Goal: Information Seeking & Learning: Learn about a topic

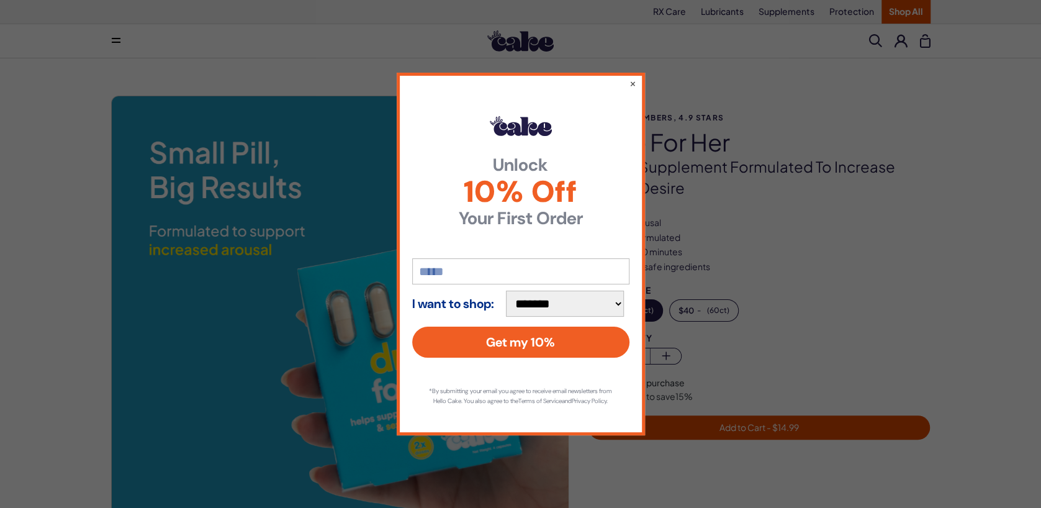
click at [636, 75] on div "**********" at bounding box center [521, 254] width 248 height 363
click at [626, 75] on div "**********" at bounding box center [521, 254] width 248 height 363
click at [634, 76] on button "×" at bounding box center [632, 83] width 8 height 15
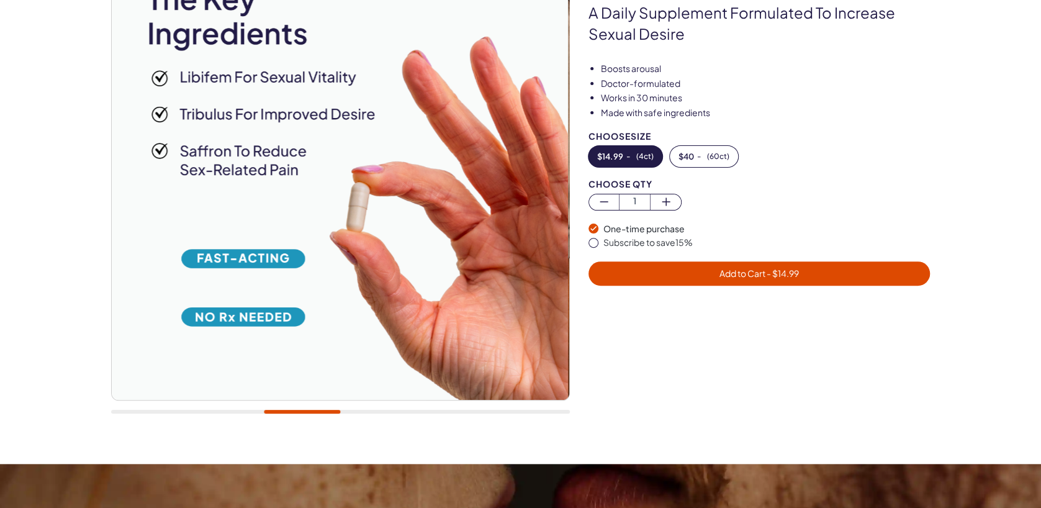
scroll to position [153, 0]
click at [258, 415] on div at bounding box center [340, 184] width 459 height 485
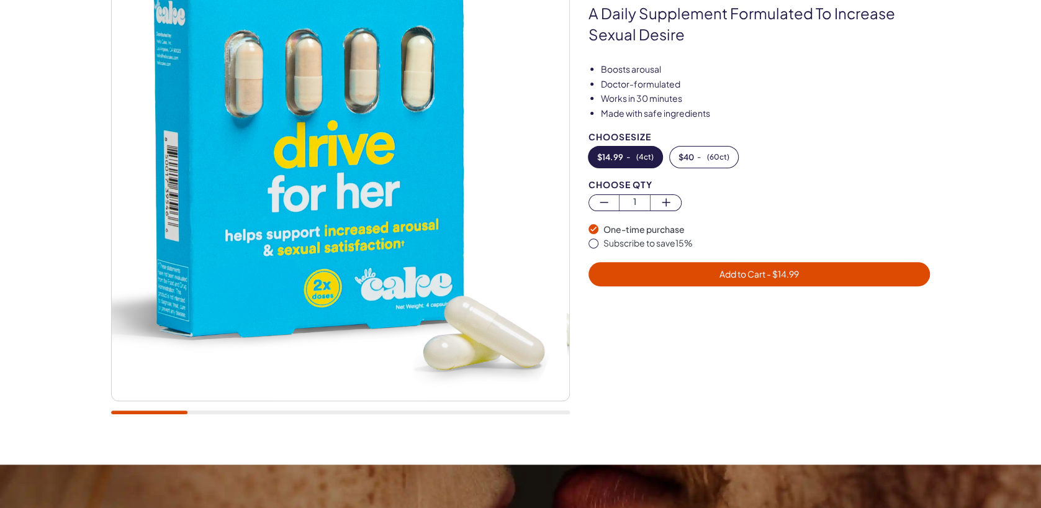
click at [148, 406] on div at bounding box center [340, 184] width 459 height 485
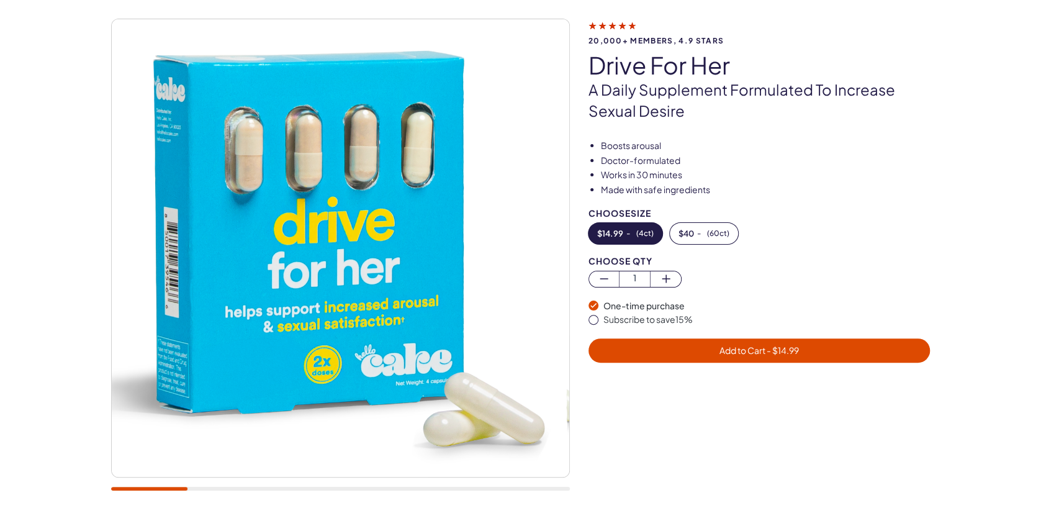
scroll to position [62, 0]
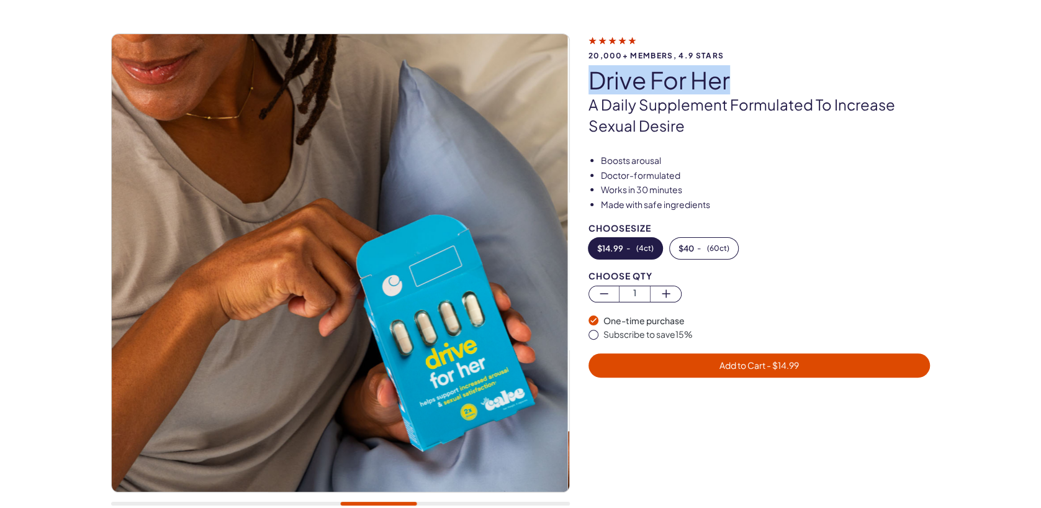
drag, startPoint x: 586, startPoint y: 79, endPoint x: 731, endPoint y: 85, distance: 144.8
click at [731, 85] on div "20,000+ members, 4.9 stars drive for her A daily supplement formulated to incre…" at bounding box center [520, 276] width 819 height 485
copy h1 "drive for her"
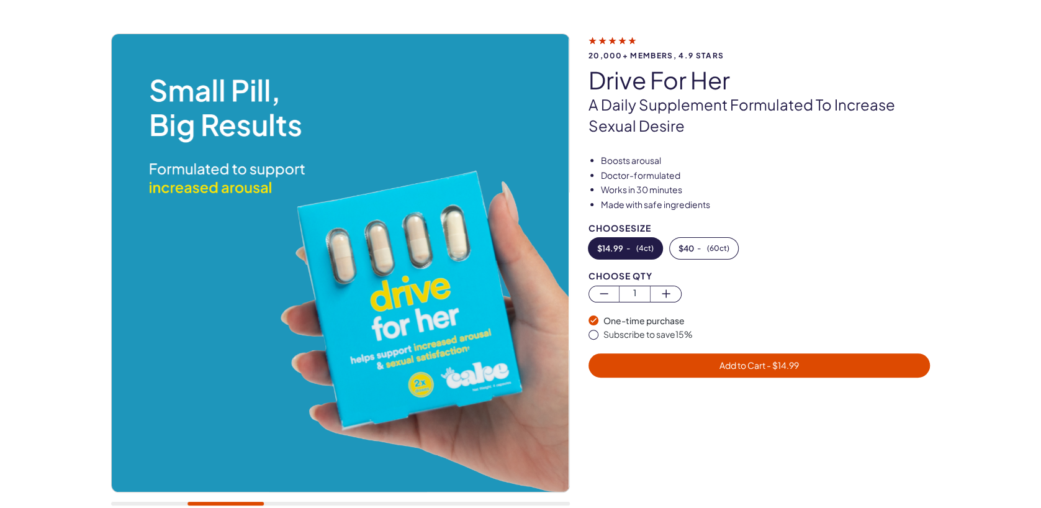
click at [672, 107] on p "A daily supplement formulated to increase sexual desire" at bounding box center [759, 115] width 342 height 42
copy p "supplement"
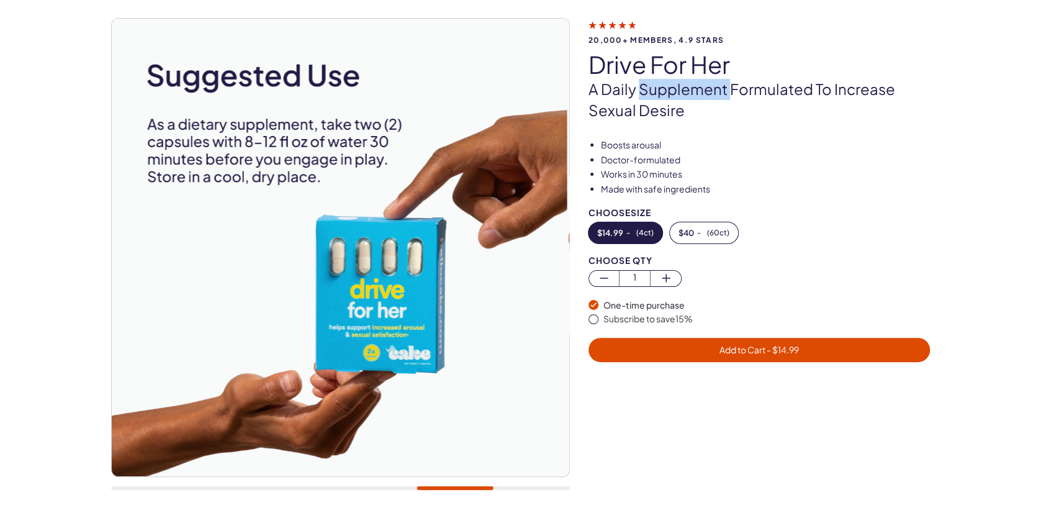
scroll to position [68, 0]
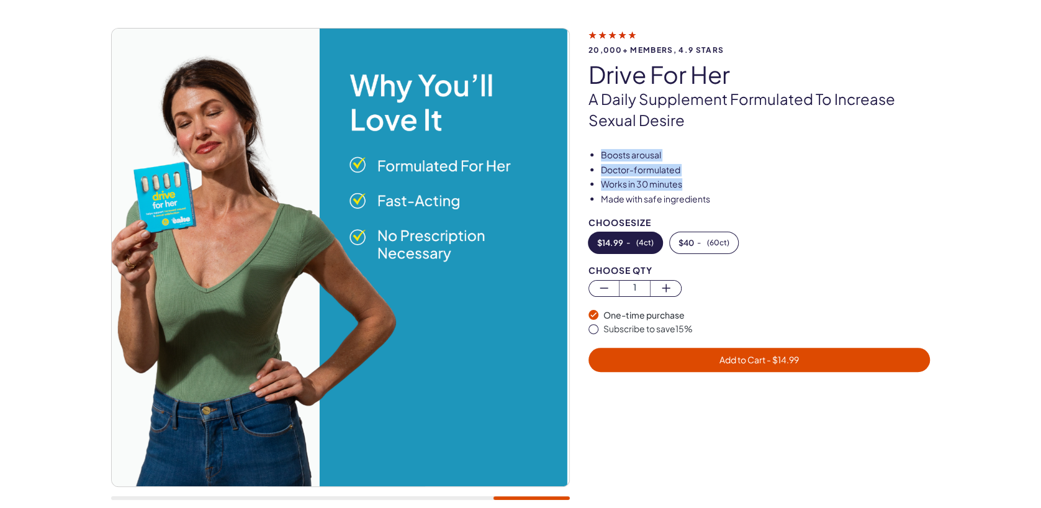
drag, startPoint x: 602, startPoint y: 151, endPoint x: 715, endPoint y: 187, distance: 119.4
click at [715, 187] on ul "Boosts arousal Doctor-formulated Works in 30 minutes Made with safe ingredients" at bounding box center [759, 177] width 342 height 56
copy ul "Boosts arousal Doctor-formulated Works in 30 minutes"
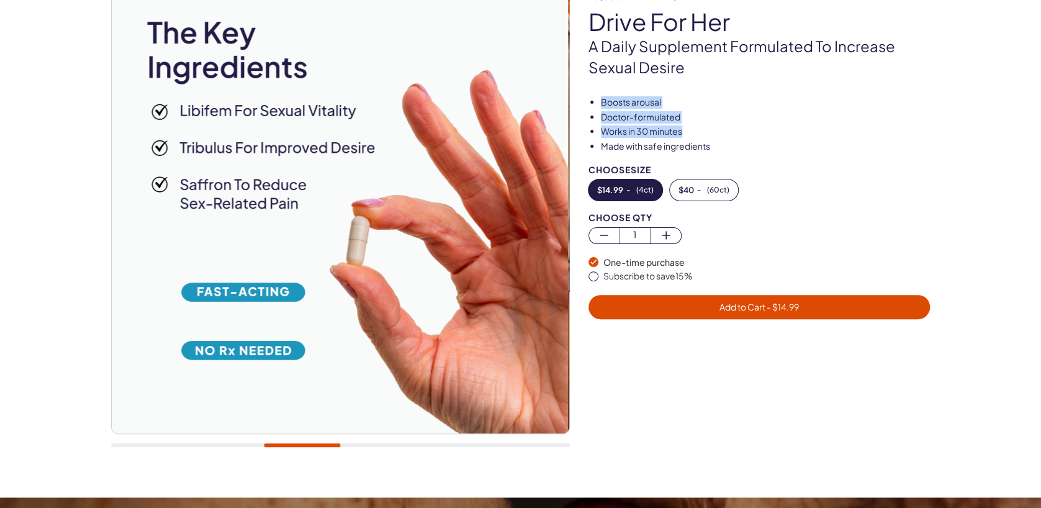
scroll to position [119, 0]
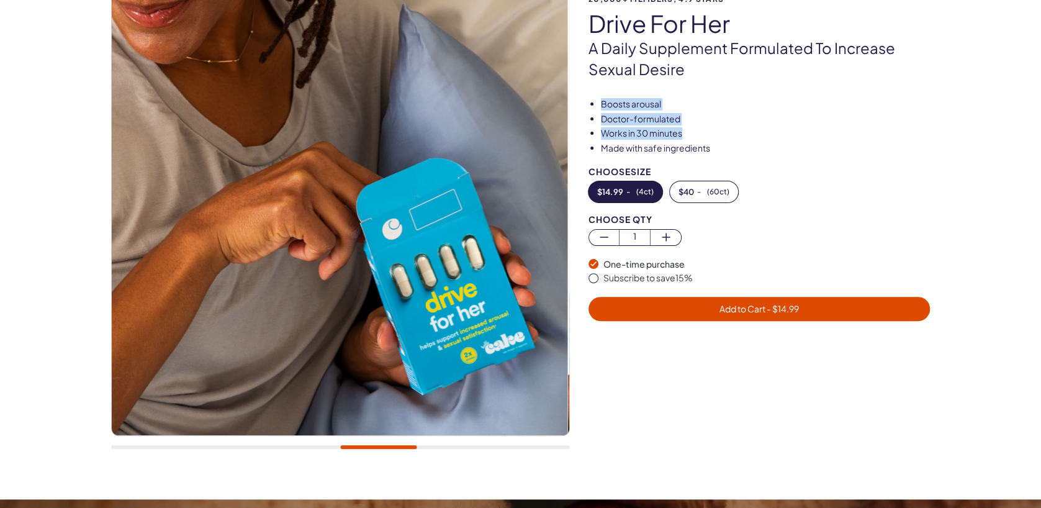
click at [432, 448] on div at bounding box center [340, 447] width 459 height 4
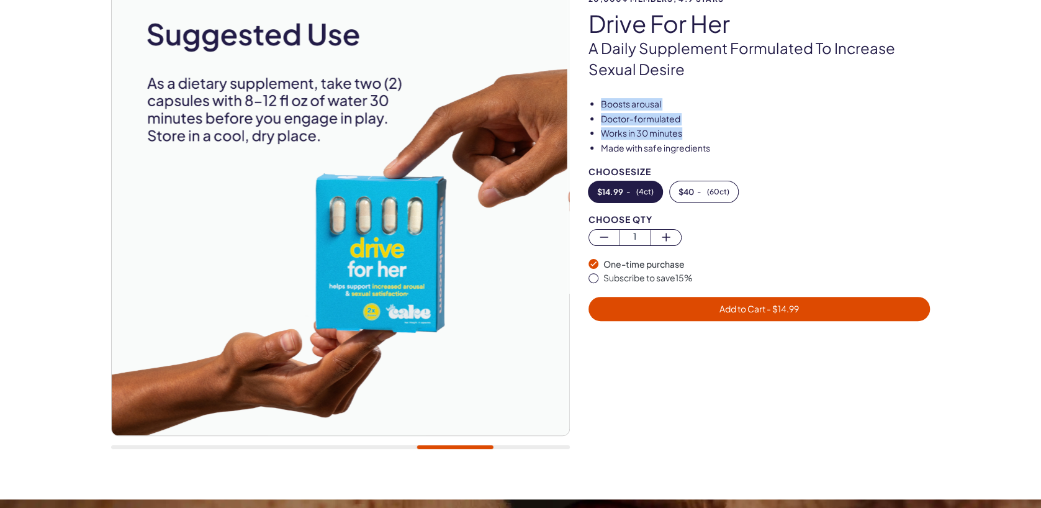
click at [512, 445] on div at bounding box center [340, 447] width 459 height 4
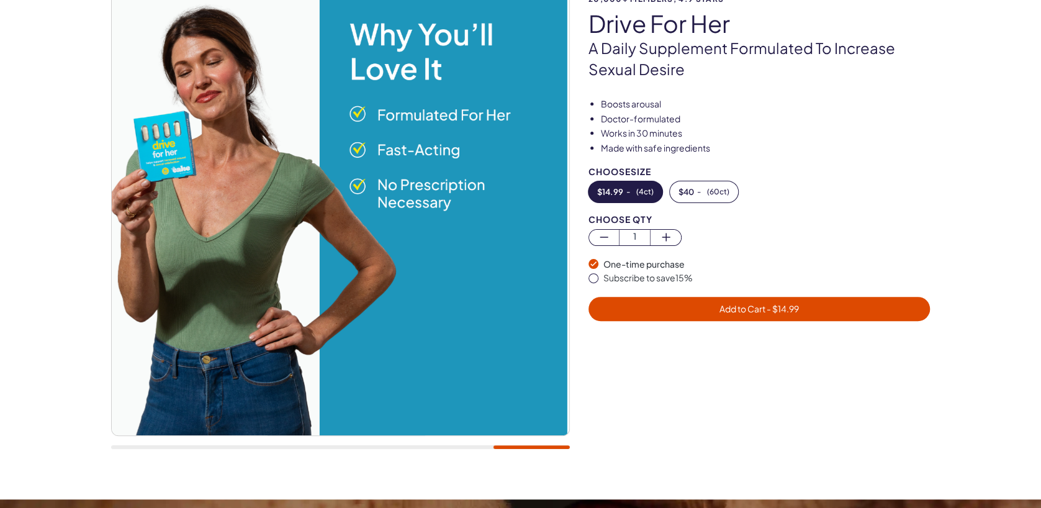
click at [427, 450] on div at bounding box center [340, 219] width 459 height 485
click at [367, 453] on div at bounding box center [340, 219] width 459 height 485
click at [333, 450] on div at bounding box center [340, 219] width 459 height 485
click at [349, 446] on div at bounding box center [340, 447] width 459 height 4
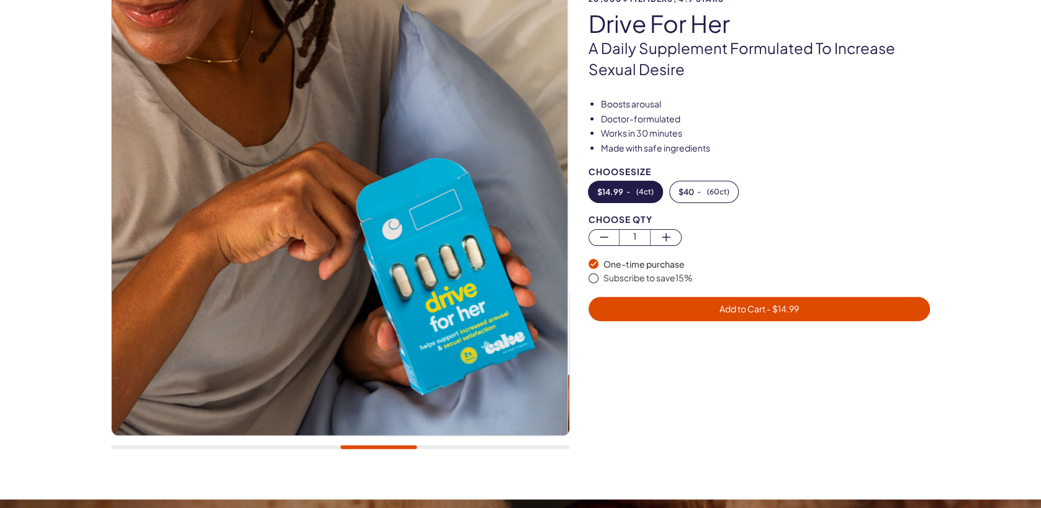
click at [166, 450] on div at bounding box center [340, 219] width 459 height 485
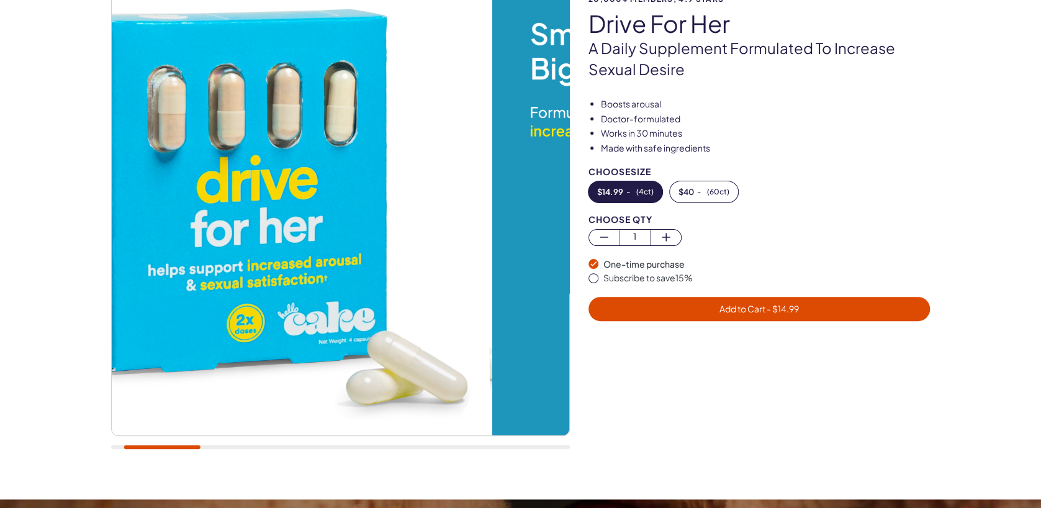
click at [161, 445] on div at bounding box center [340, 447] width 459 height 4
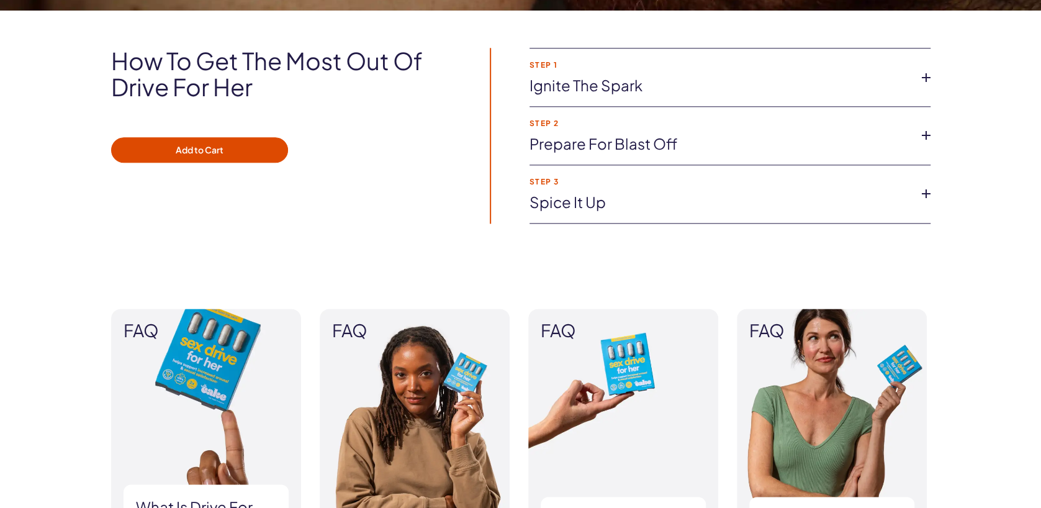
scroll to position [888, 0]
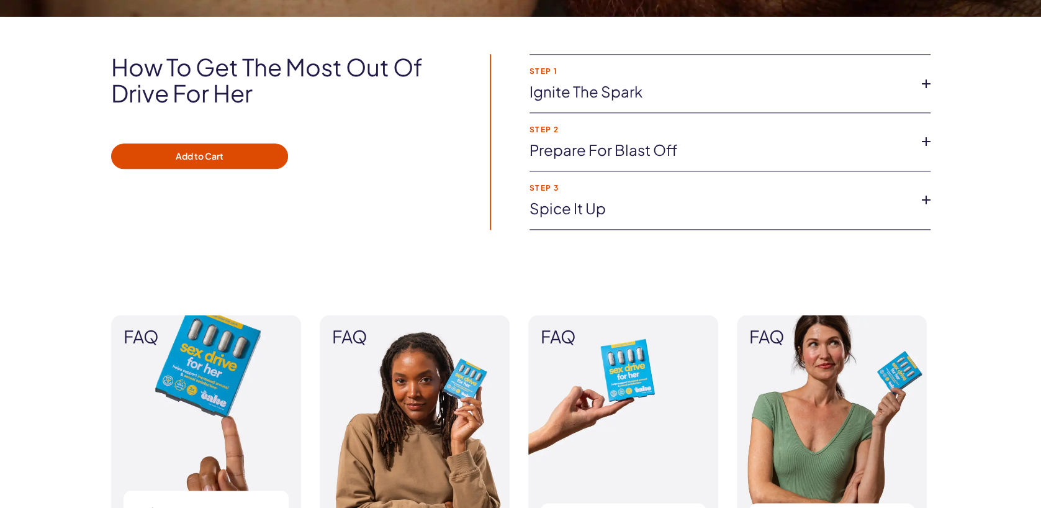
click at [770, 94] on link "Ignite the spark" at bounding box center [720, 91] width 381 height 21
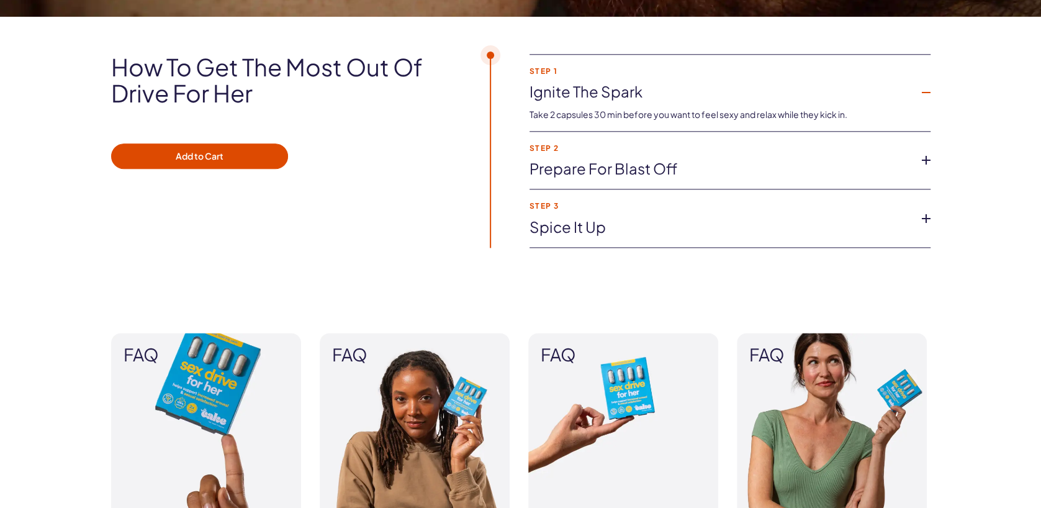
click at [775, 169] on link "Prepare for blast off" at bounding box center [720, 168] width 381 height 21
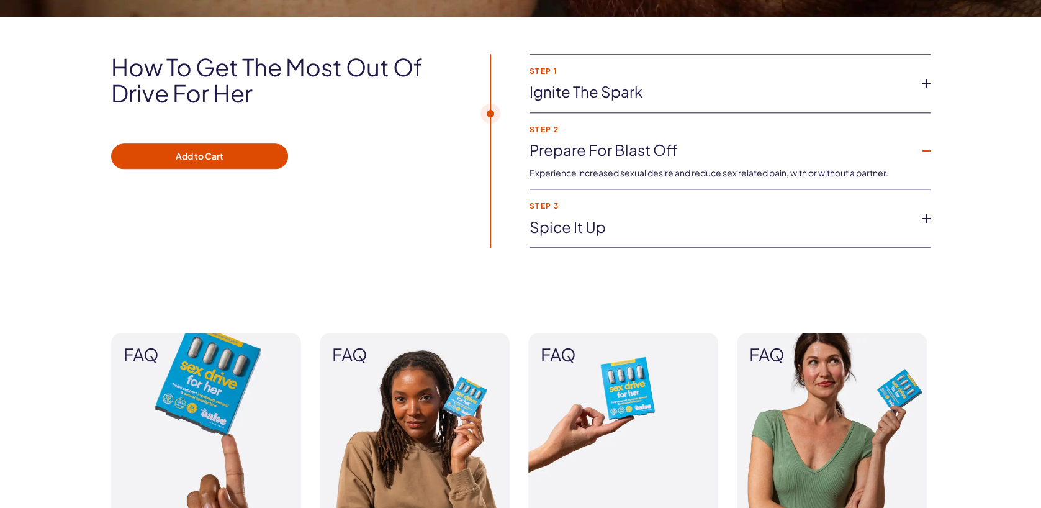
click at [834, 109] on li "Step 1 Ignite the spark Take 2 capsules 30 min before you want to feel sexy and…" at bounding box center [730, 84] width 401 height 58
click at [835, 100] on link "Ignite the spark" at bounding box center [720, 91] width 381 height 21
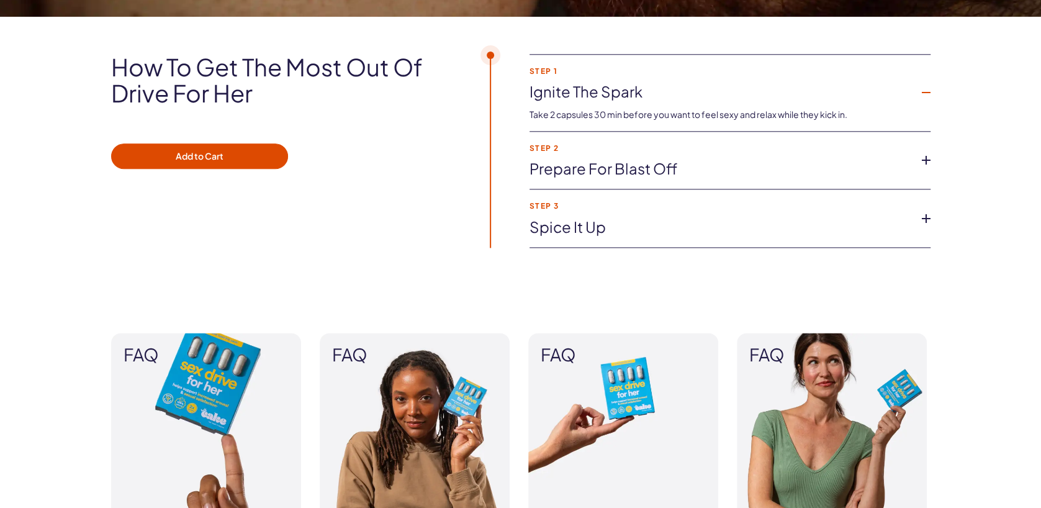
click at [646, 217] on link "Spice it up" at bounding box center [720, 227] width 381 height 21
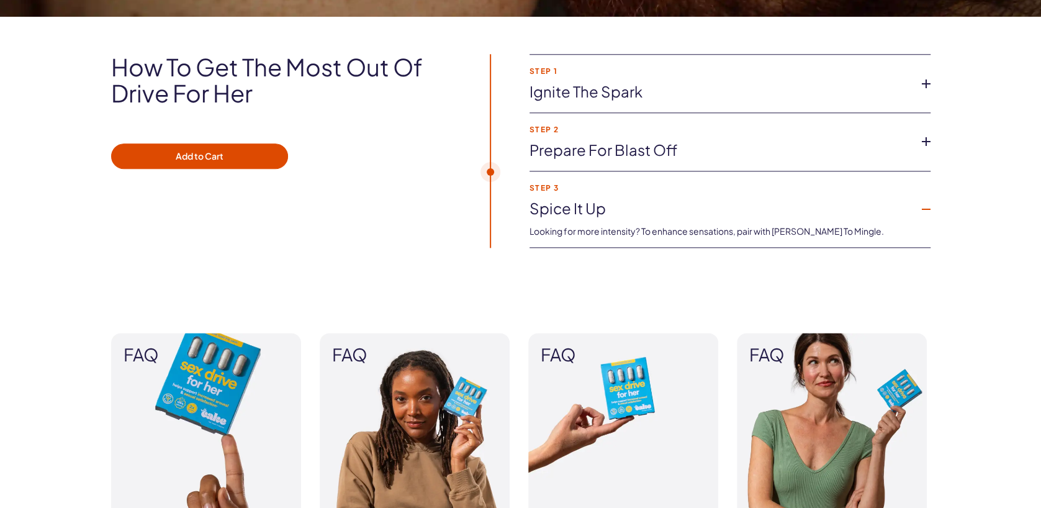
click at [669, 160] on li "Step 2 Prepare for blast off Experience increased sexual desire and reduce sex …" at bounding box center [730, 142] width 401 height 58
click at [681, 148] on link "Prepare for blast off" at bounding box center [720, 150] width 381 height 21
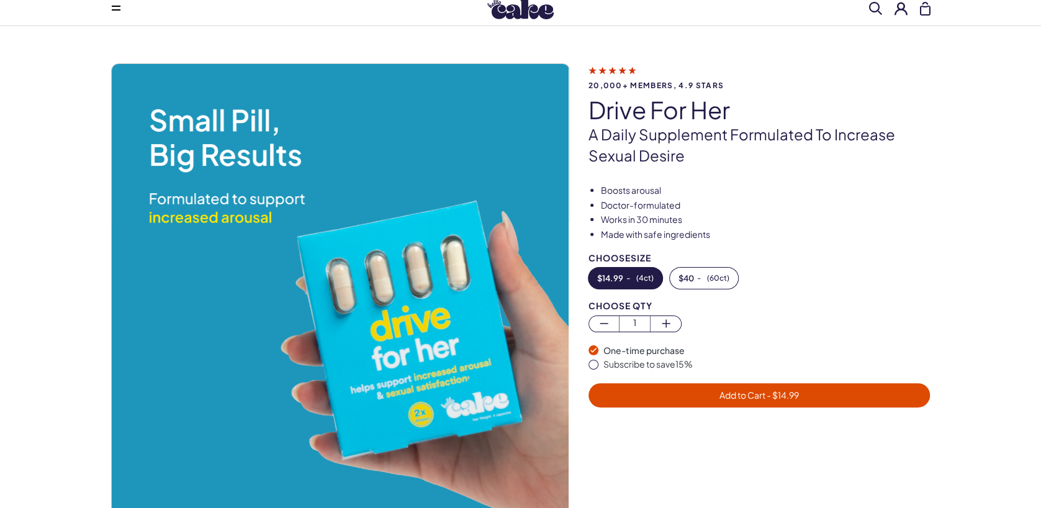
scroll to position [0, 0]
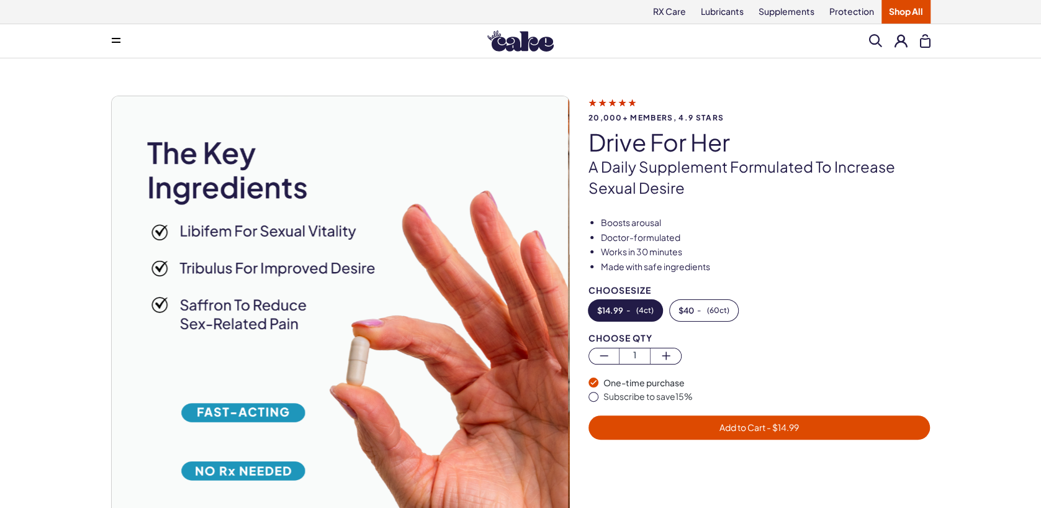
click at [535, 45] on img at bounding box center [520, 40] width 66 height 21
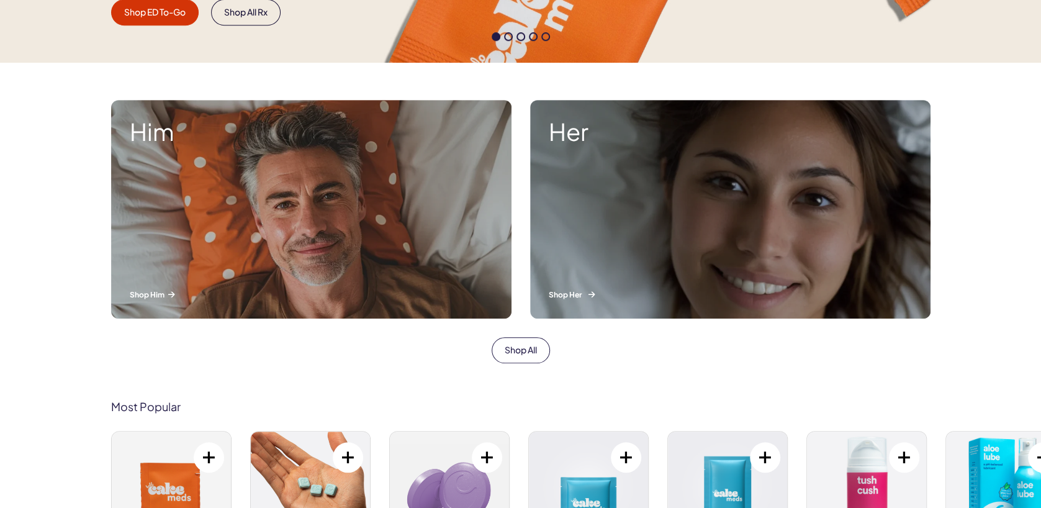
scroll to position [372, 0]
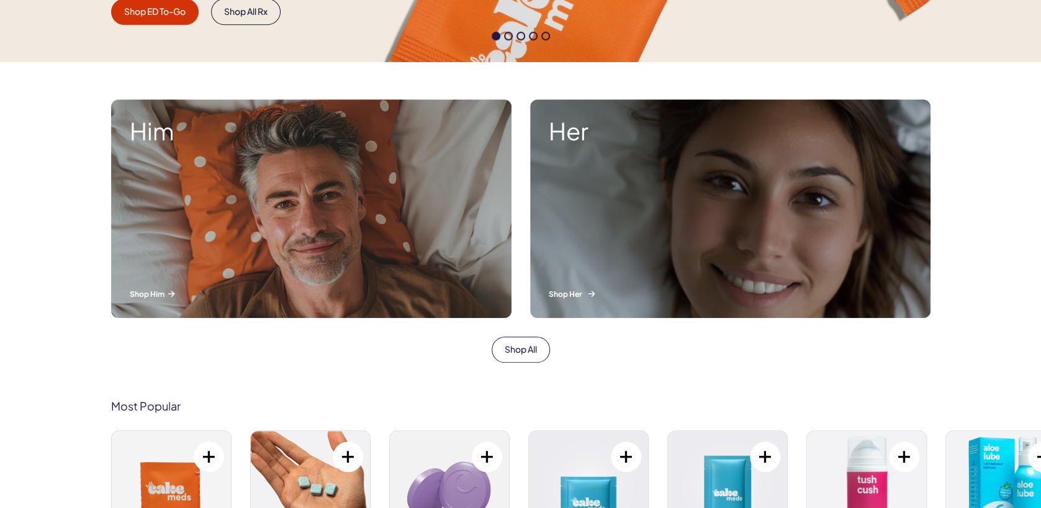
click at [649, 146] on div "Her Shop Her" at bounding box center [730, 208] width 400 height 219
